Goal: Task Accomplishment & Management: Manage account settings

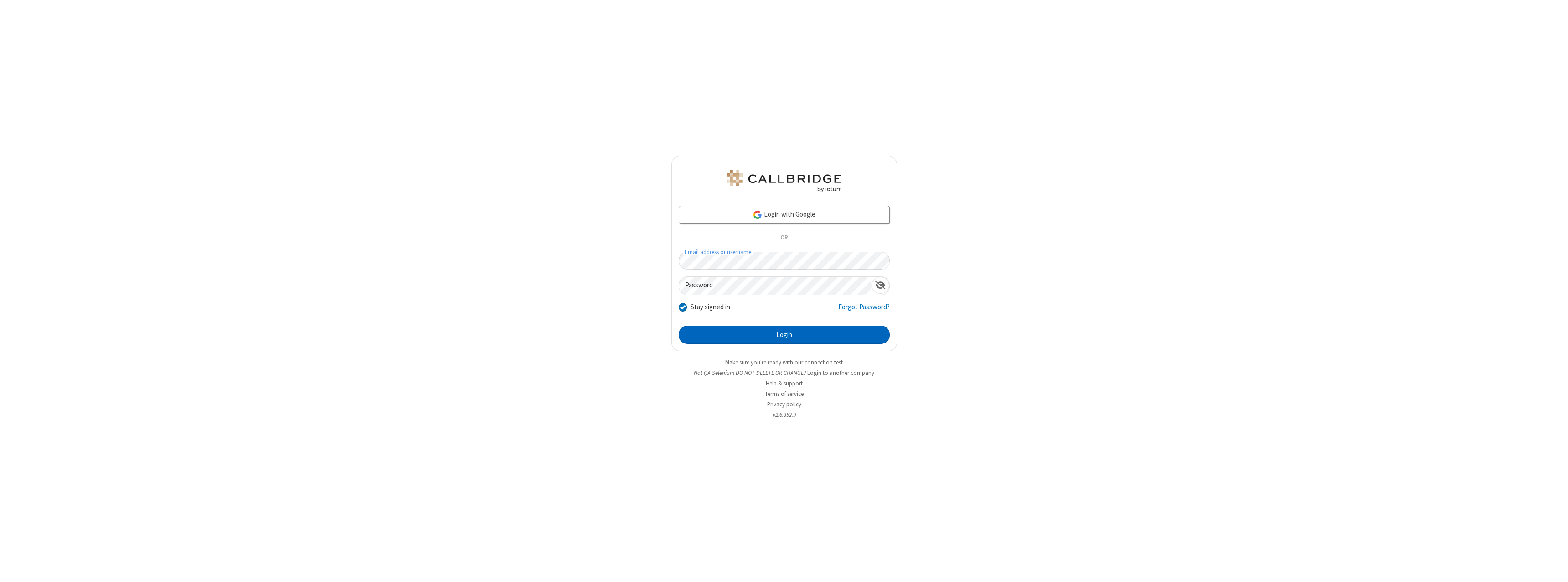
click at [784, 335] on button "Login" at bounding box center [784, 335] width 211 height 18
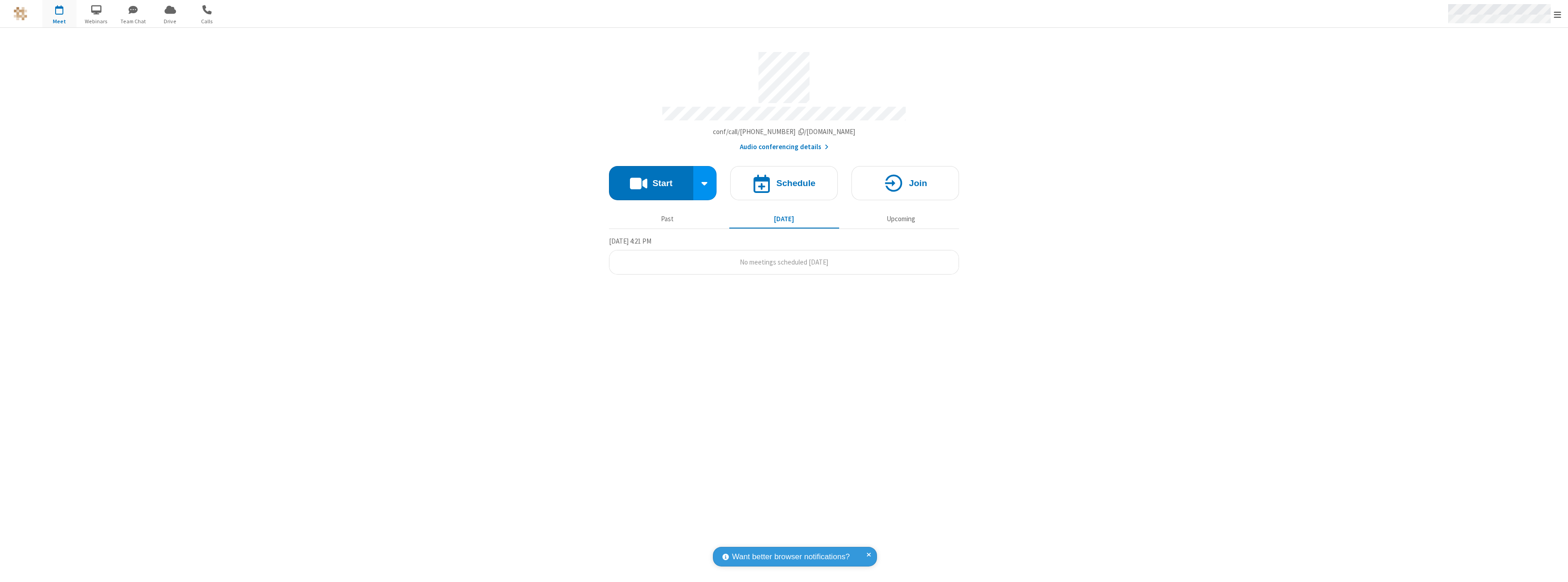
click at [1558, 14] on span "Open menu" at bounding box center [1557, 15] width 7 height 9
click at [1504, 60] on div "Settings" at bounding box center [1504, 61] width 127 height 24
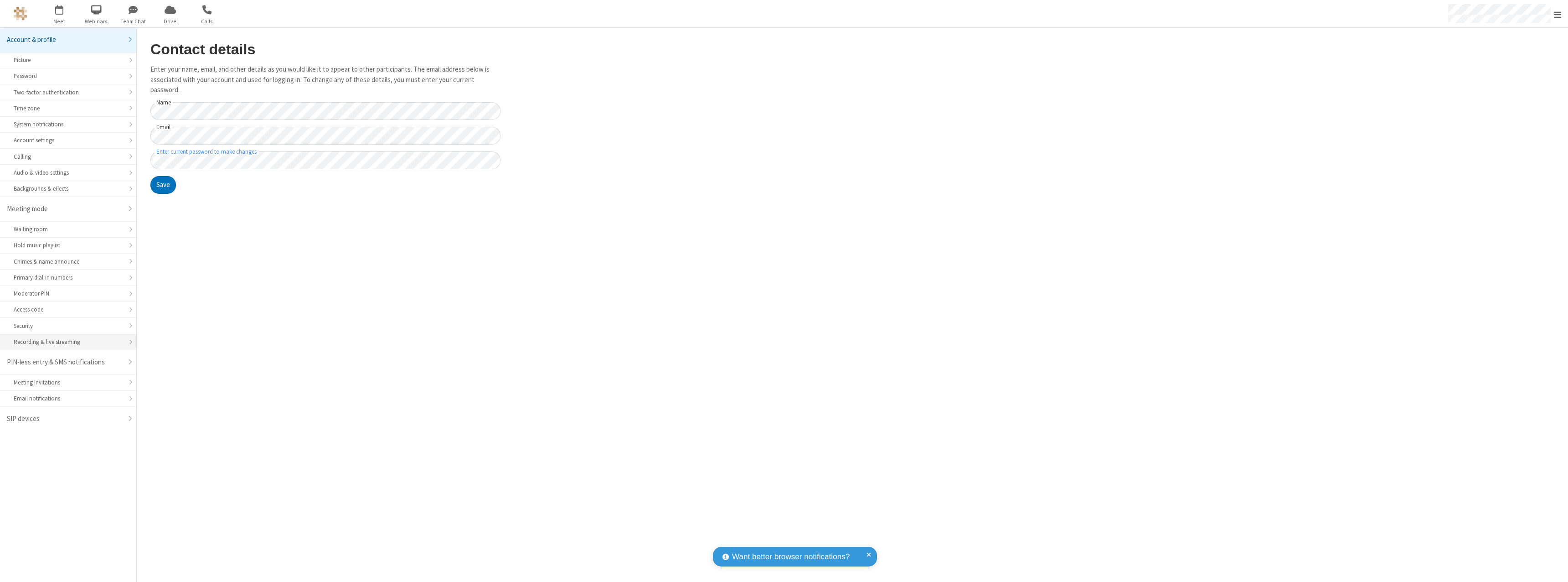
click at [68, 342] on div "Recording & live streaming" at bounding box center [68, 342] width 109 height 8
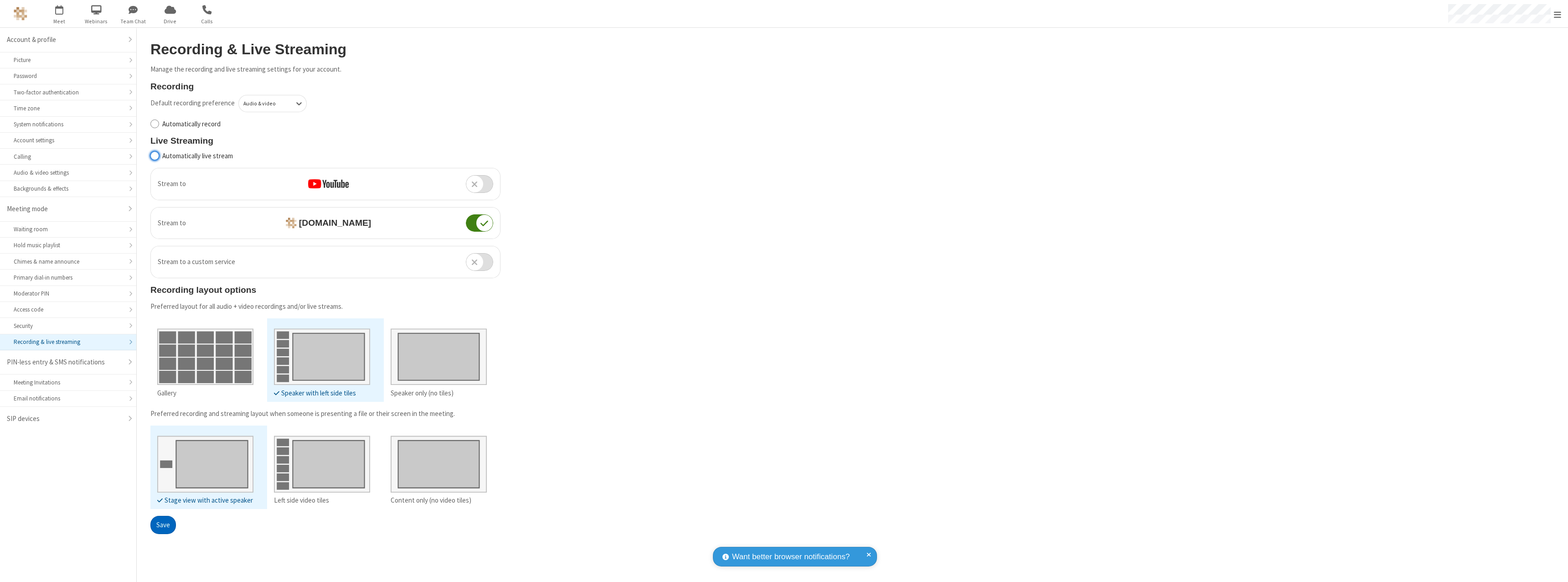
click at [155, 155] on input "Automatically live stream" at bounding box center [154, 155] width 8 height 10
checkbox input "true"
click at [163, 525] on button "Save" at bounding box center [163, 525] width 26 height 18
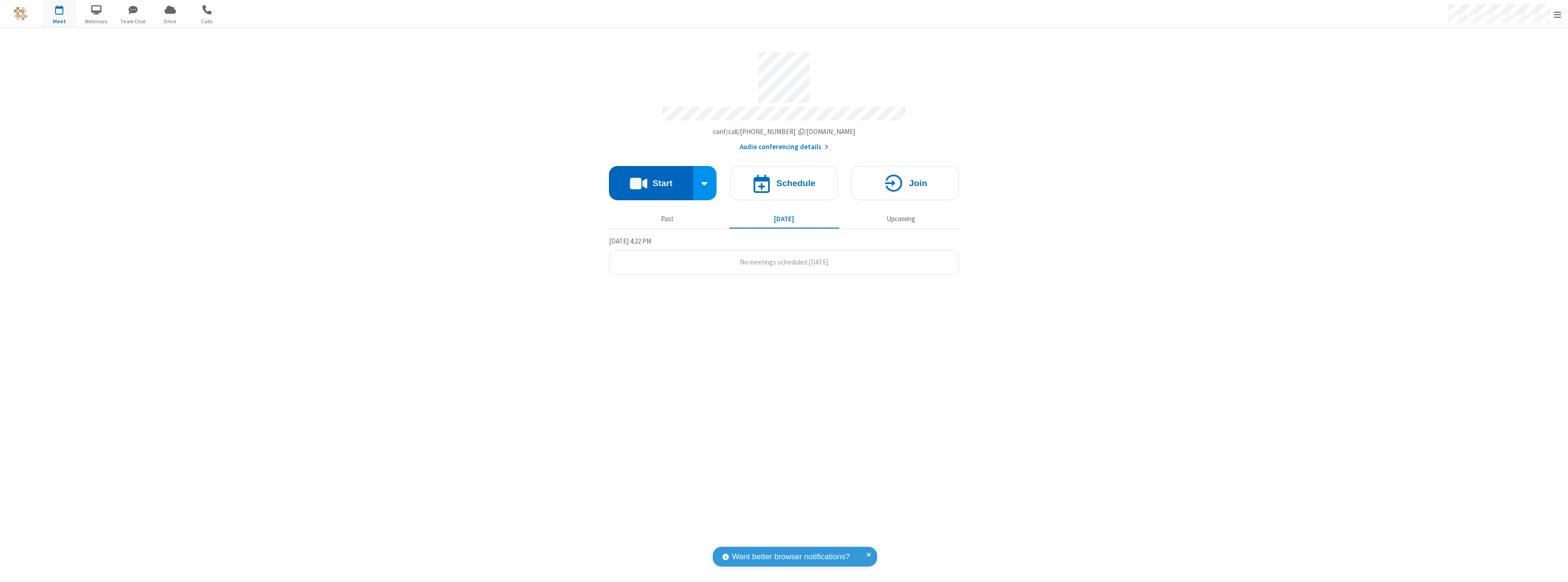
click at [651, 179] on button "Start" at bounding box center [651, 183] width 84 height 34
